Goal: Task Accomplishment & Management: Manage account settings

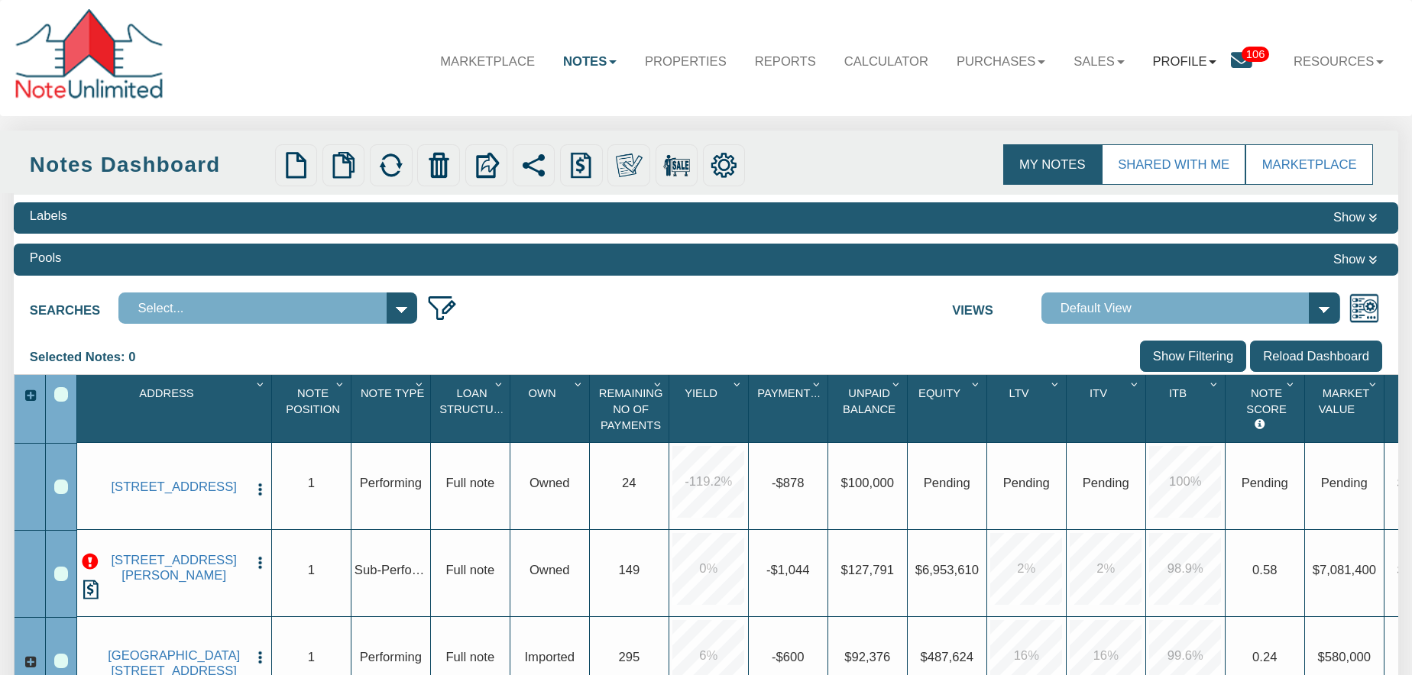
click at [1204, 60] on link "Profile" at bounding box center [1184, 62] width 92 height 44
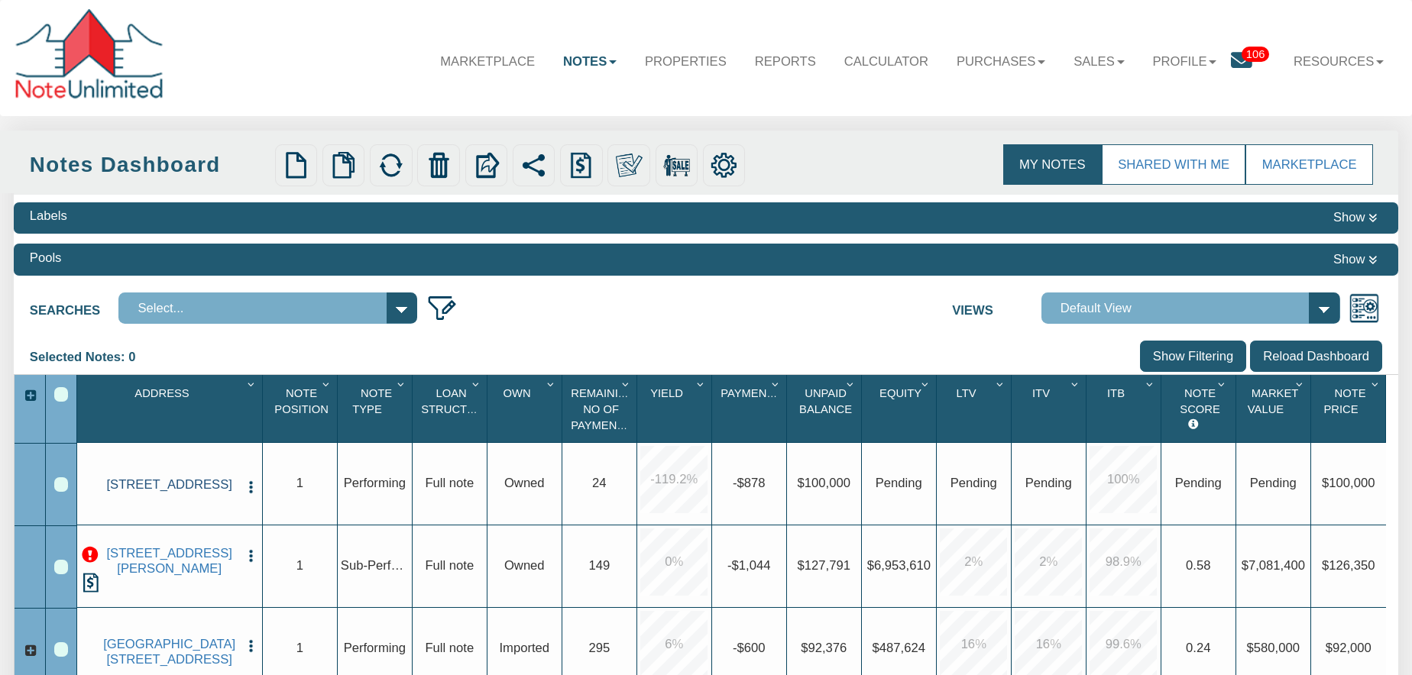
click at [180, 481] on link "123 Main str, PALO ALTO, CA, 94306" at bounding box center [169, 484] width 137 height 15
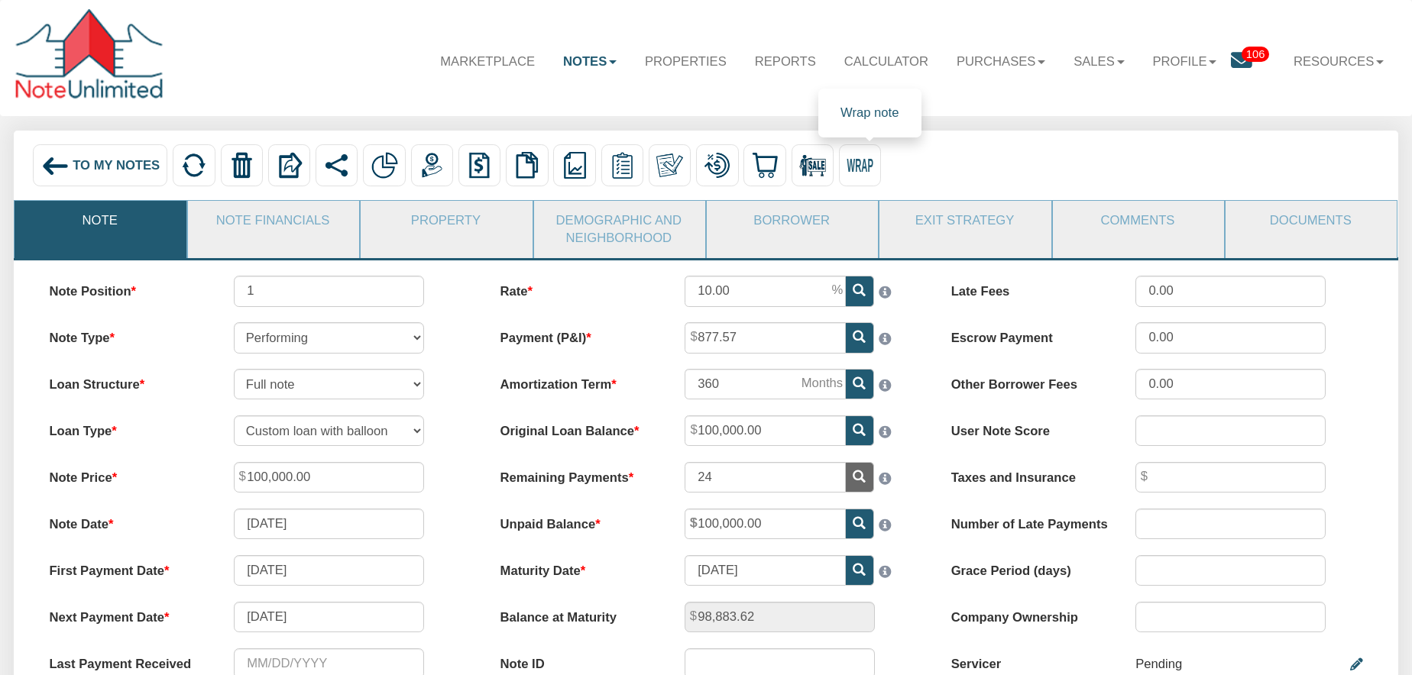
click at [872, 160] on img at bounding box center [859, 165] width 27 height 27
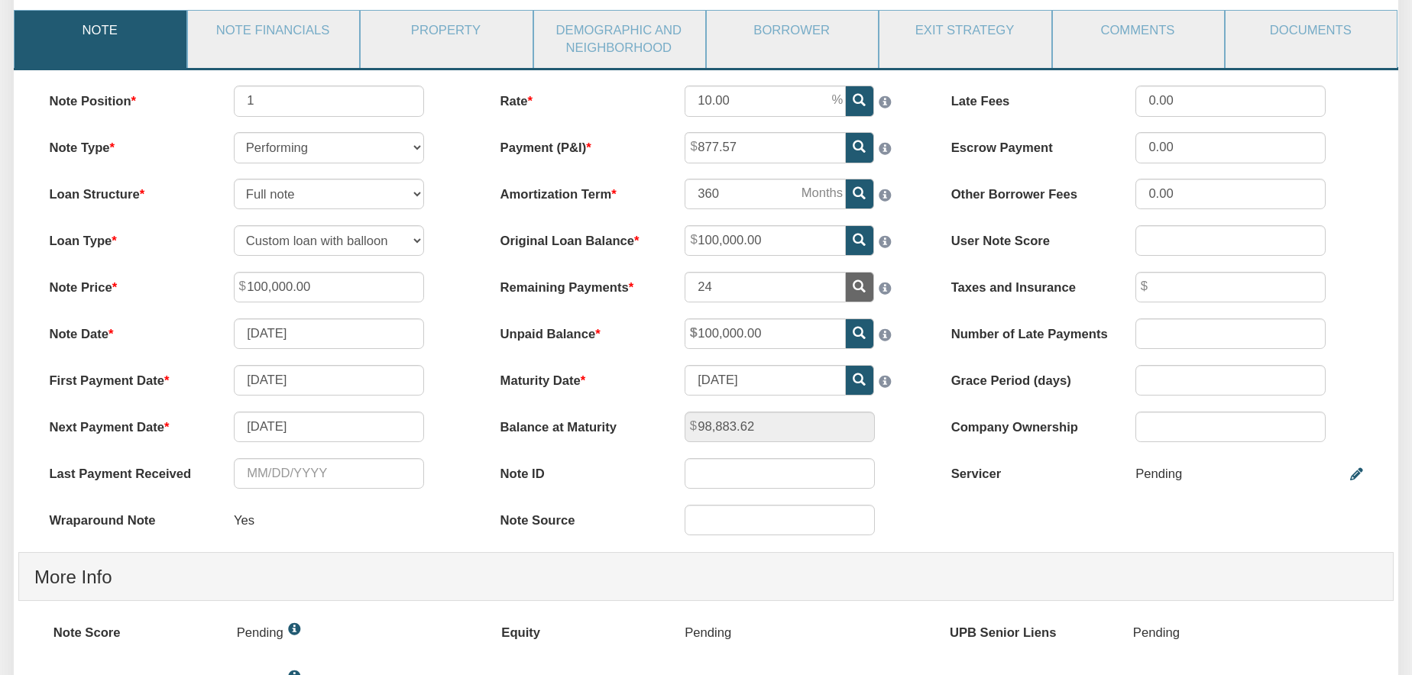
scroll to position [187, 0]
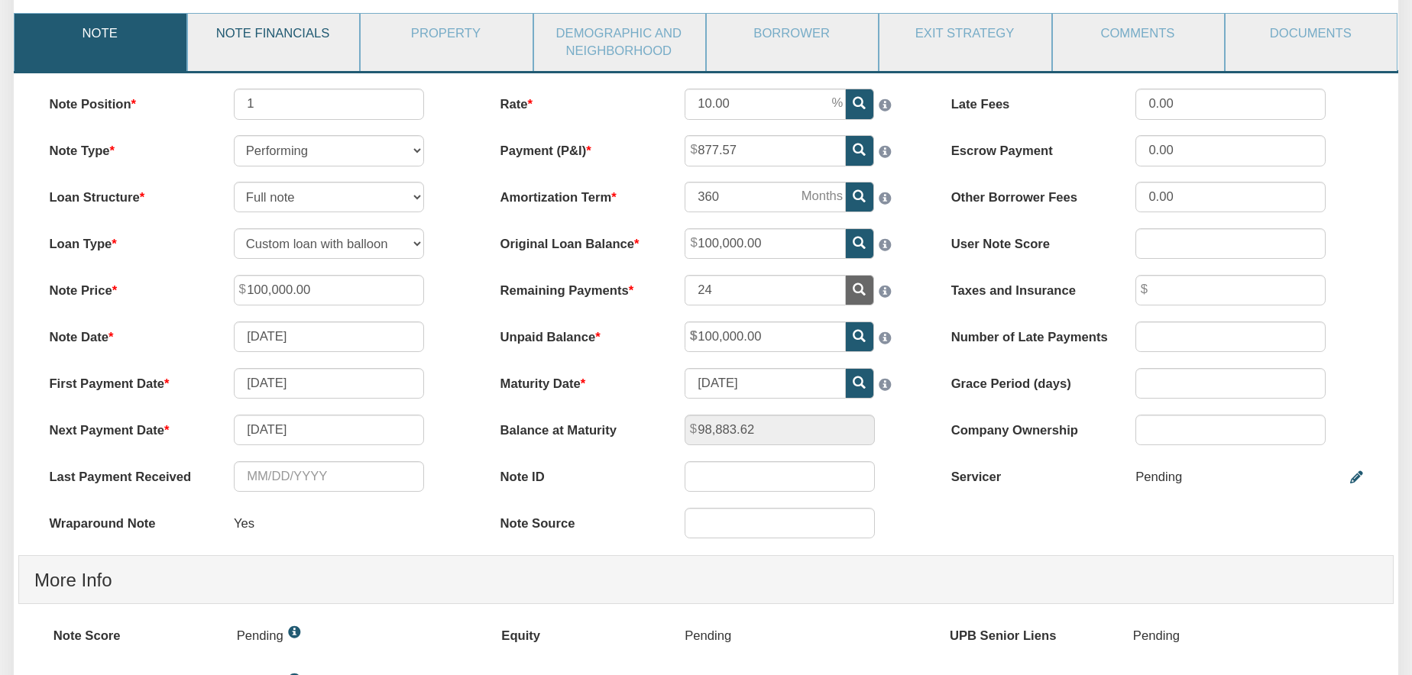
click at [318, 32] on link "Note Financials" at bounding box center [273, 33] width 170 height 39
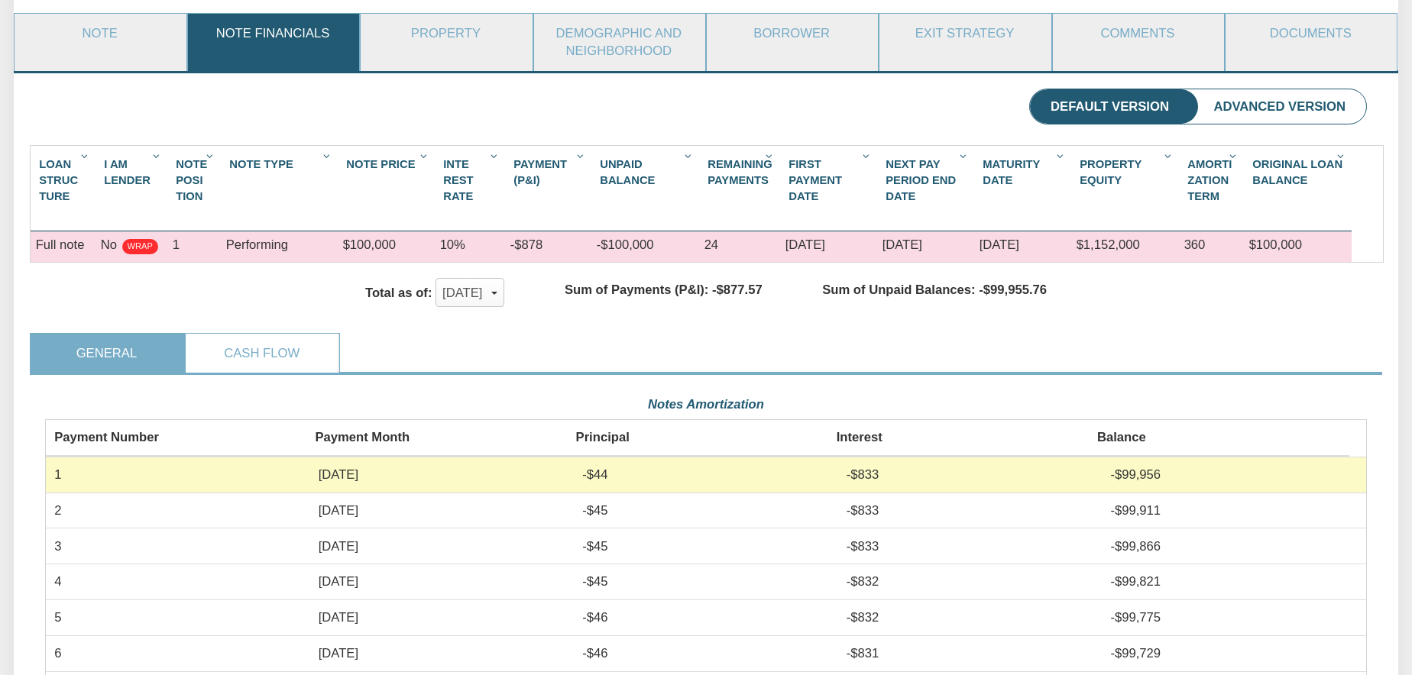
scroll to position [332, 1320]
